Goal: Task Accomplishment & Management: Complete application form

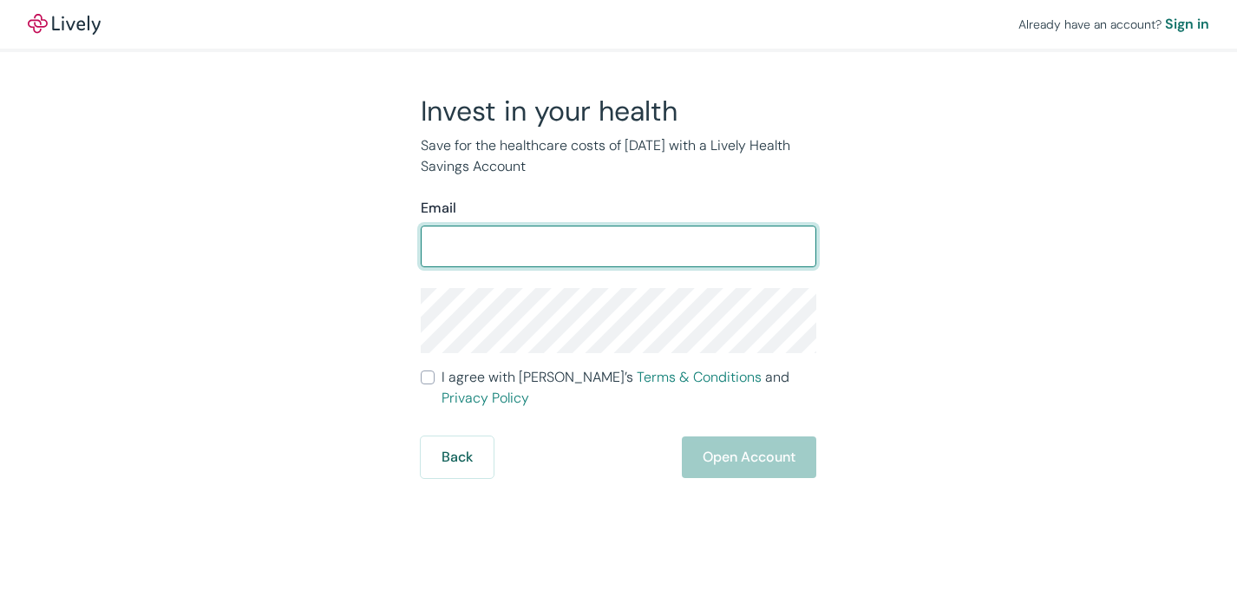
click at [485, 239] on input "Email" at bounding box center [618, 246] width 395 height 35
type input "Lware10@gmail.com"
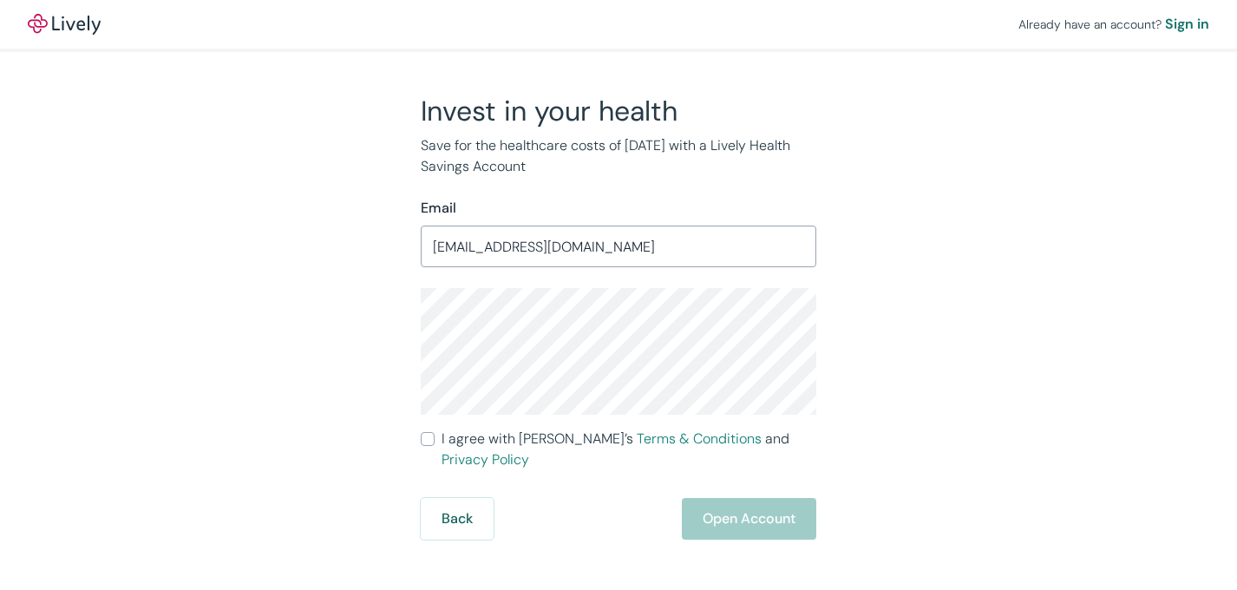
click at [435, 435] on label "I agree with Lively’s Terms & Conditions and Privacy Policy" at bounding box center [618, 449] width 395 height 42
click at [435, 435] on input "I agree with Lively’s Terms & Conditions and Privacy Policy" at bounding box center [428, 439] width 14 height 14
checkbox input "true"
click at [748, 498] on button "Open Account" at bounding box center [749, 519] width 134 height 42
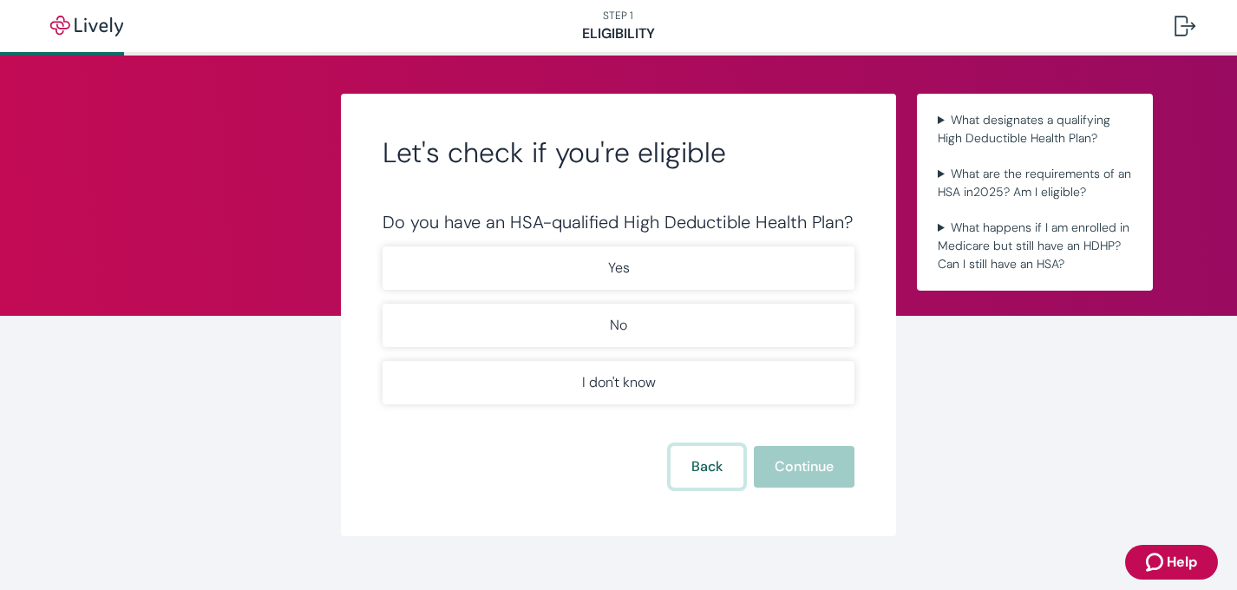
click at [670, 475] on button "Back" at bounding box center [706, 467] width 73 height 42
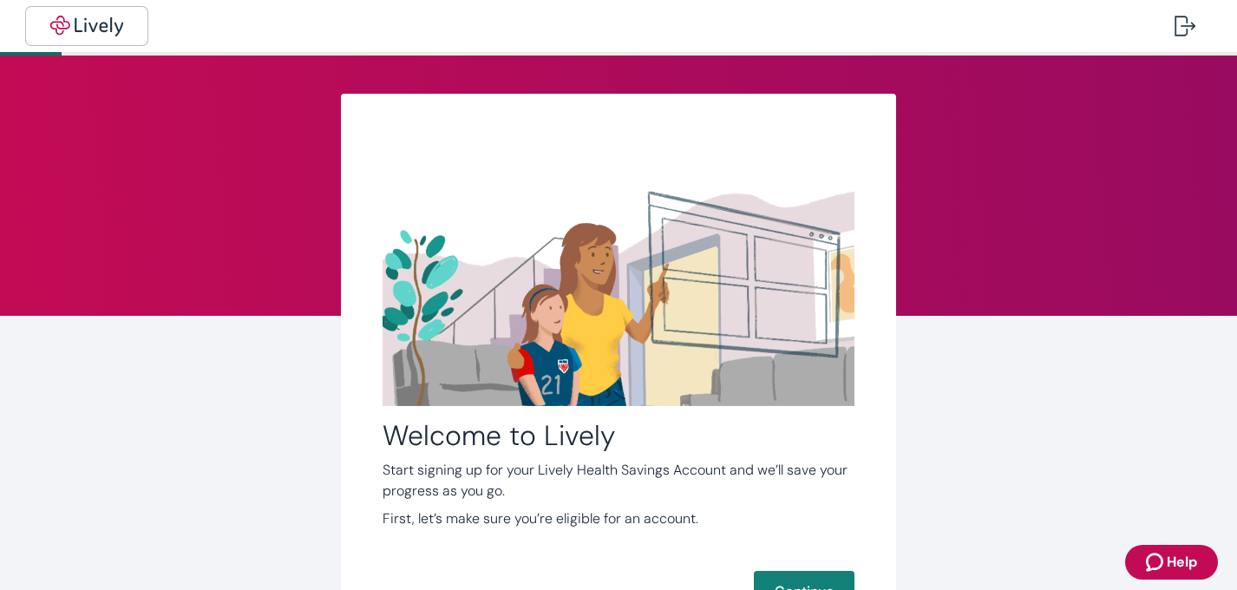
click at [95, 20] on img "button" at bounding box center [86, 26] width 97 height 21
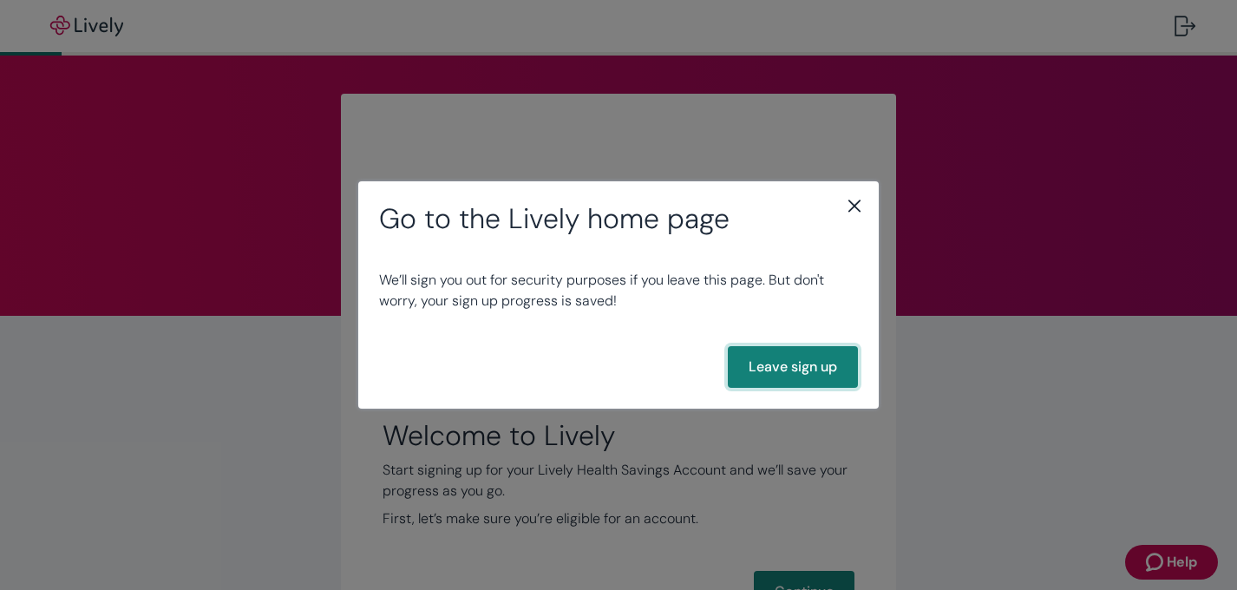
click at [802, 368] on button "Leave sign up" at bounding box center [793, 367] width 130 height 42
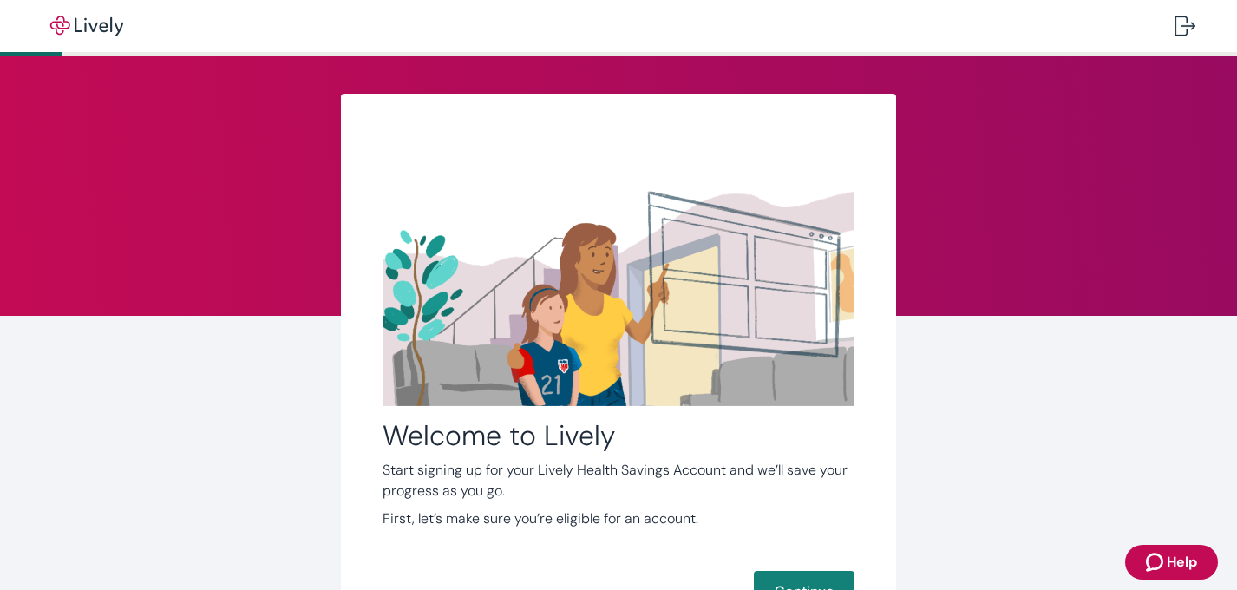
scroll to position [154, 0]
click at [1174, 23] on div at bounding box center [1184, 26] width 21 height 21
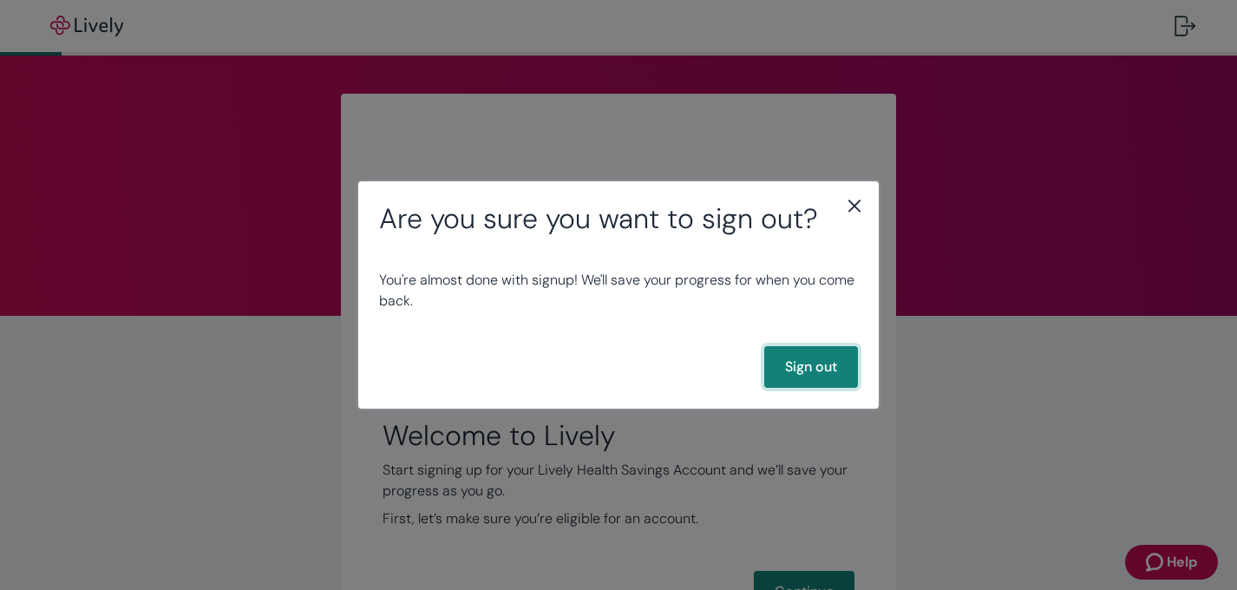
click at [816, 354] on button "Sign out" at bounding box center [811, 367] width 94 height 42
